Goal: Task Accomplishment & Management: Book appointment/travel/reservation

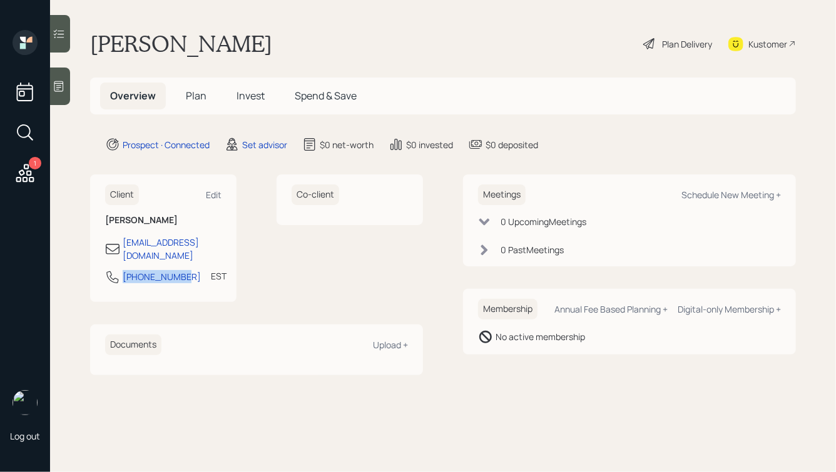
drag, startPoint x: 178, startPoint y: 266, endPoint x: 120, endPoint y: 270, distance: 58.3
click at [120, 270] on div "[PHONE_NUMBER] EST Currently 1:29 PM" at bounding box center [163, 281] width 116 height 23
copy div "[PHONE_NUMBER]"
click at [728, 192] on div "Schedule New Meeting +" at bounding box center [730, 195] width 99 height 12
select select "round-[PERSON_NAME]"
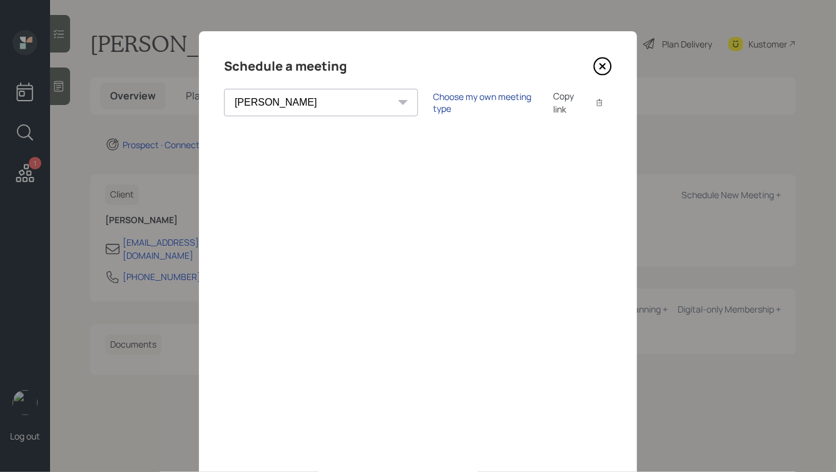
click at [433, 100] on div "Choose my own meeting type" at bounding box center [485, 103] width 105 height 24
